Goal: Subscribe to service/newsletter

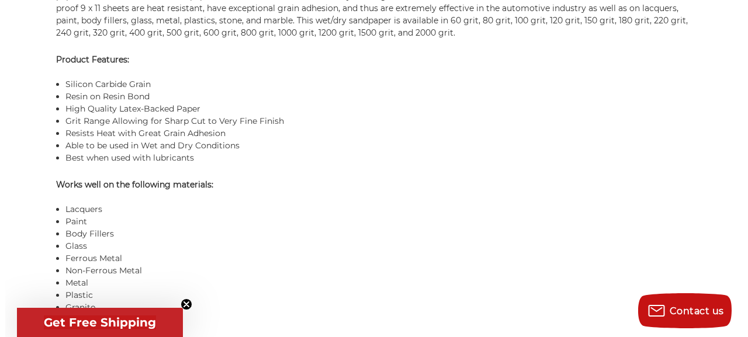
scroll to position [1190, 0]
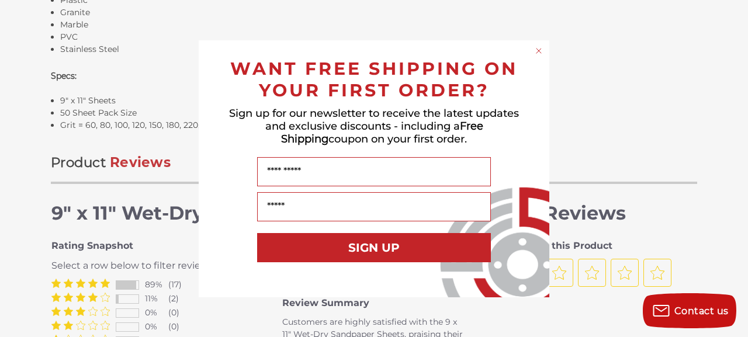
click at [738, 199] on div "Close dialog WANT FREE SHIPPING ON YOUR FIRST ORDER? Sign up for our newsletter…" at bounding box center [374, 168] width 748 height 337
click at [738, 203] on div "Close dialog WANT FREE SHIPPING ON YOUR FIRST ORDER? Sign up for our newsletter…" at bounding box center [374, 168] width 748 height 337
click at [715, 115] on div "Close dialog WANT FREE SHIPPING ON YOUR FIRST ORDER? Sign up for our newsletter…" at bounding box center [374, 168] width 748 height 337
click at [738, 123] on div "Close dialog WANT FREE SHIPPING ON YOUR FIRST ORDER? Sign up for our newsletter…" at bounding box center [374, 168] width 748 height 337
drag, startPoint x: 748, startPoint y: 105, endPoint x: 735, endPoint y: 113, distance: 14.9
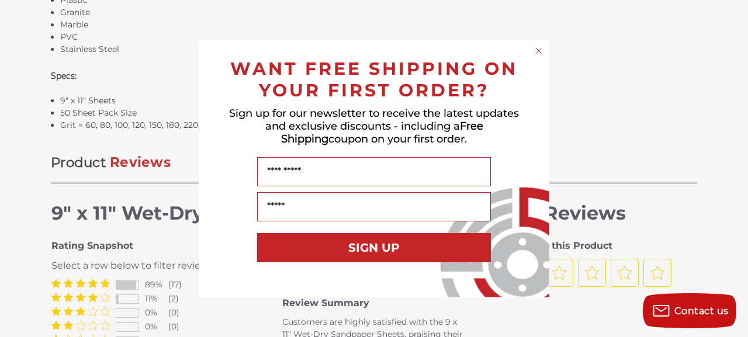
click at [738, 109] on div "Close dialog WANT FREE SHIPPING ON YOUR FIRST ORDER? Sign up for our newsletter…" at bounding box center [374, 168] width 748 height 337
click at [506, 40] on div "Close dialog WANT FREE SHIPPING ON YOUR FIRST ORDER? Sign up for our newsletter…" at bounding box center [374, 168] width 748 height 337
drag, startPoint x: 747, startPoint y: 137, endPoint x: 745, endPoint y: 199, distance: 61.4
click at [738, 201] on div "Close dialog WANT FREE SHIPPING ON YOUR FIRST ORDER? Sign up for our newsletter…" at bounding box center [374, 168] width 748 height 337
drag, startPoint x: 709, startPoint y: 38, endPoint x: 661, endPoint y: 60, distance: 52.6
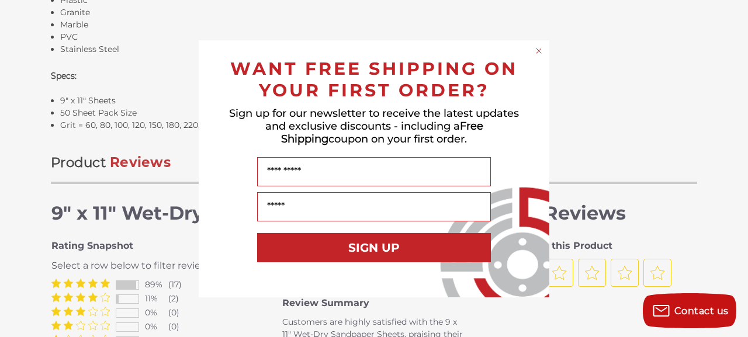
click at [705, 41] on div "Close dialog WANT FREE SHIPPING ON YOUR FIRST ORDER? Sign up for our newsletter…" at bounding box center [374, 168] width 748 height 337
drag, startPoint x: 402, startPoint y: 303, endPoint x: 426, endPoint y: 152, distance: 152.7
click at [426, 152] on div "Close dialog WANT FREE SHIPPING ON YOUR FIRST ORDER? Sign up for our newsletter…" at bounding box center [374, 168] width 748 height 337
drag, startPoint x: 653, startPoint y: 13, endPoint x: 623, endPoint y: 46, distance: 44.2
click at [640, 27] on div "Close dialog WANT FREE SHIPPING ON YOUR FIRST ORDER? Sign up for our newsletter…" at bounding box center [374, 168] width 748 height 337
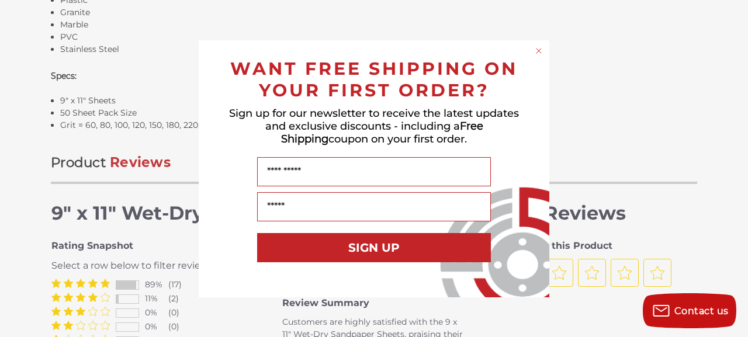
click at [224, 219] on div "Your Email" at bounding box center [373, 206] width 327 height 41
click at [738, 319] on div "Close dialog WANT FREE SHIPPING ON YOUR FIRST ORDER? Sign up for our newsletter…" at bounding box center [374, 168] width 748 height 337
click at [366, 253] on button "SIGN UP" at bounding box center [374, 247] width 234 height 29
click at [361, 116] on span "Sign up for our newsletter to receive the latest updates and exclusive discount…" at bounding box center [374, 126] width 290 height 39
drag, startPoint x: 330, startPoint y: 25, endPoint x: 327, endPoint y: 8, distance: 16.6
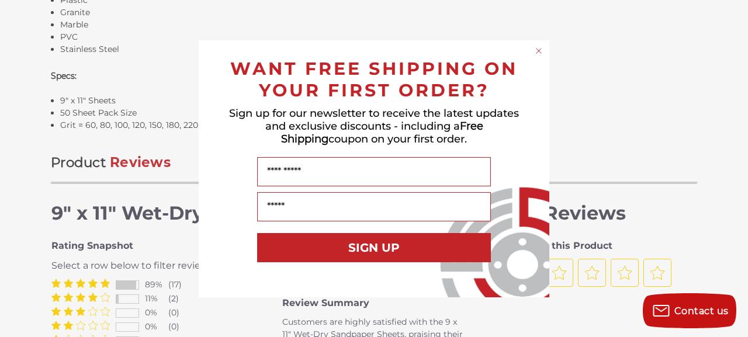
click at [327, 8] on div "Close dialog WANT FREE SHIPPING ON YOUR FIRST ORDER? Sign up for our newsletter…" at bounding box center [374, 168] width 748 height 337
click at [725, 118] on div "Close dialog WANT FREE SHIPPING ON YOUR FIRST ORDER? Sign up for our newsletter…" at bounding box center [374, 168] width 748 height 337
drag, startPoint x: 727, startPoint y: 124, endPoint x: 732, endPoint y: 131, distance: 8.8
click at [732, 131] on div "Close dialog WANT FREE SHIPPING ON YOUR FIRST ORDER? Sign up for our newsletter…" at bounding box center [374, 168] width 748 height 337
drag, startPoint x: 748, startPoint y: 139, endPoint x: 736, endPoint y: 129, distance: 15.7
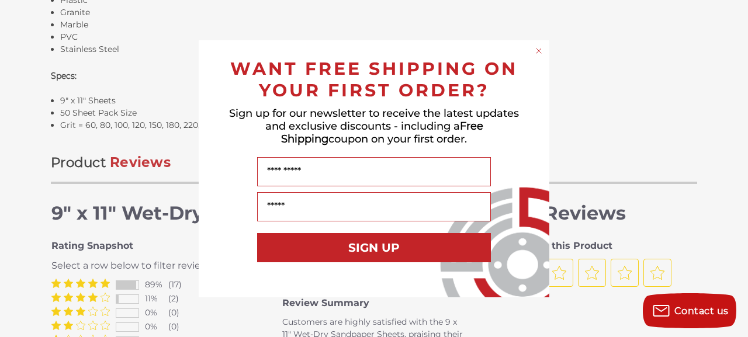
click at [738, 129] on div "Close dialog WANT FREE SHIPPING ON YOUR FIRST ORDER? Sign up for our newsletter…" at bounding box center [374, 168] width 748 height 337
drag, startPoint x: 133, startPoint y: 214, endPoint x: 140, endPoint y: 193, distance: 22.2
click at [140, 193] on div "Close dialog WANT FREE SHIPPING ON YOUR FIRST ORDER? Sign up for our newsletter…" at bounding box center [374, 168] width 748 height 337
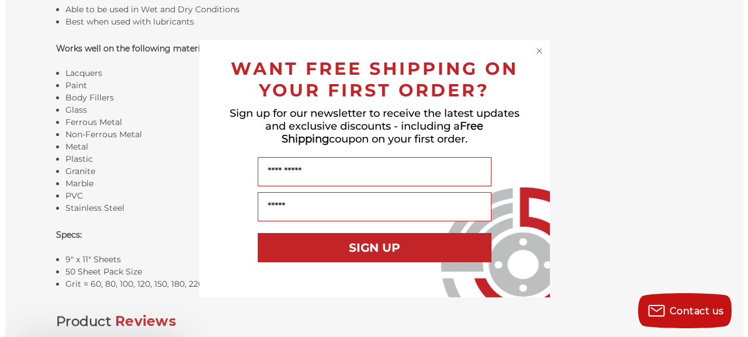
scroll to position [1476, 0]
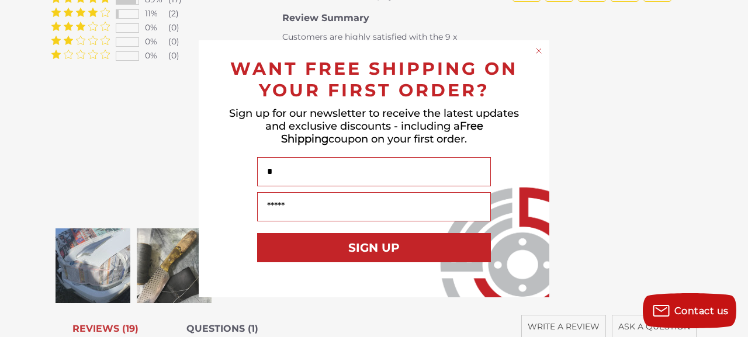
drag, startPoint x: 188, startPoint y: 5, endPoint x: 198, endPoint y: 9, distance: 10.0
click at [186, 12] on div "Close dialog WANT FREE SHIPPING ON YOUR FIRST ORDER? Sign up for our newsletter…" at bounding box center [374, 168] width 748 height 337
click at [199, 13] on div "Close dialog WANT FREE SHIPPING ON YOUR FIRST ORDER? Sign up for our newsletter…" at bounding box center [374, 168] width 748 height 337
click at [127, 330] on div "Close dialog WANT FREE SHIPPING ON YOUR FIRST ORDER? Sign up for our newsletter…" at bounding box center [374, 168] width 748 height 337
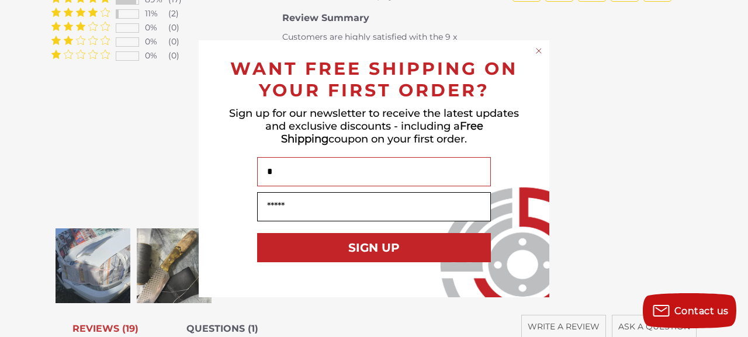
click at [295, 217] on input "Your Email" at bounding box center [374, 206] width 234 height 29
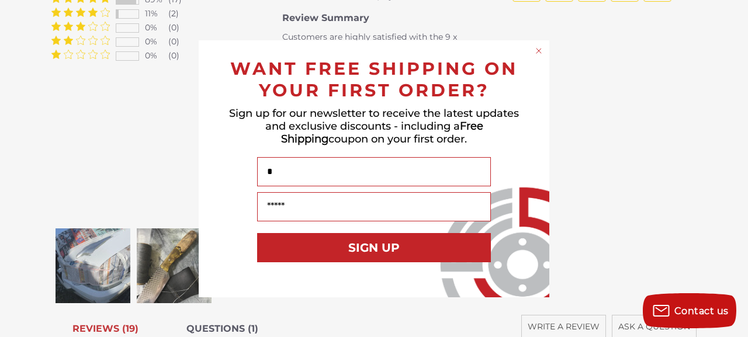
drag, startPoint x: 309, startPoint y: 190, endPoint x: 322, endPoint y: 143, distance: 48.4
click at [310, 181] on div "WANT FREE SHIPPING ON YOUR FIRST ORDER? Sign up for our newsletter to receive t…" at bounding box center [373, 169] width 327 height 234
click at [147, 130] on div "Close dialog WANT FREE SHIPPING ON YOUR FIRST ORDER? Sign up for our newsletter…" at bounding box center [374, 168] width 748 height 337
click at [617, 38] on div "Close dialog WANT FREE SHIPPING ON YOUR FIRST ORDER? Sign up for our newsletter…" at bounding box center [374, 168] width 748 height 337
